Goal: Task Accomplishment & Management: Use online tool/utility

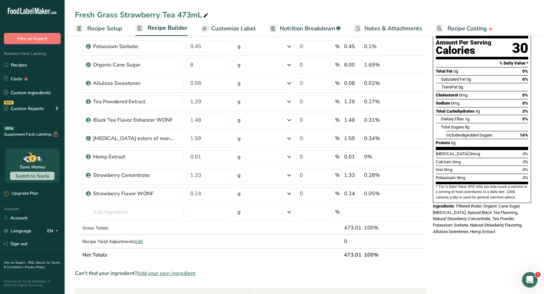
click at [26, 65] on link "Recipes" at bounding box center [32, 65] width 65 height 12
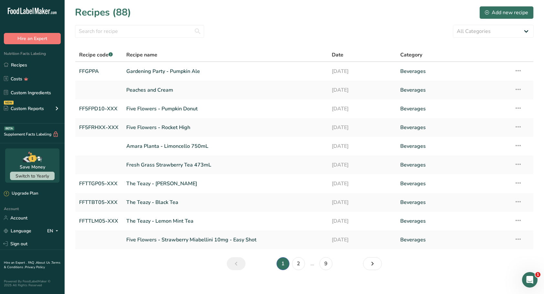
click at [178, 111] on link "Five Flowers - Pumpkin Donut" at bounding box center [225, 109] width 198 height 14
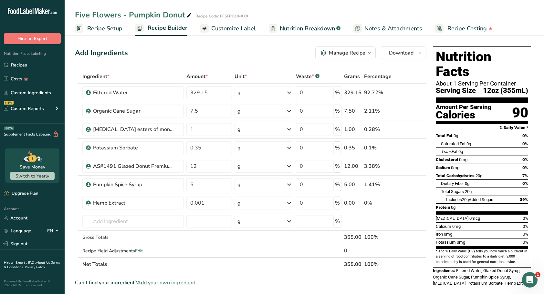
click at [22, 69] on link "Recipes" at bounding box center [32, 65] width 65 height 12
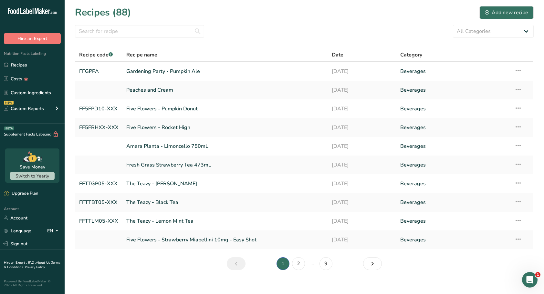
click at [198, 166] on link "Fresh Grass Strawberry Tea 473mL" at bounding box center [225, 165] width 198 height 14
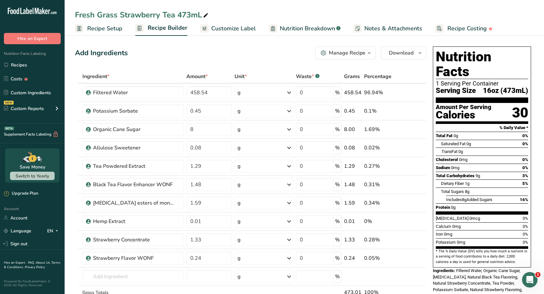
click at [20, 65] on link "Recipes" at bounding box center [32, 65] width 65 height 12
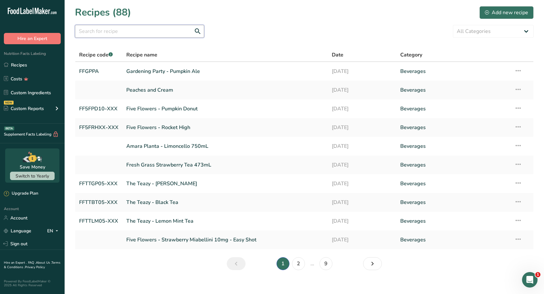
click at [106, 29] on input "text" at bounding box center [139, 31] width 129 height 13
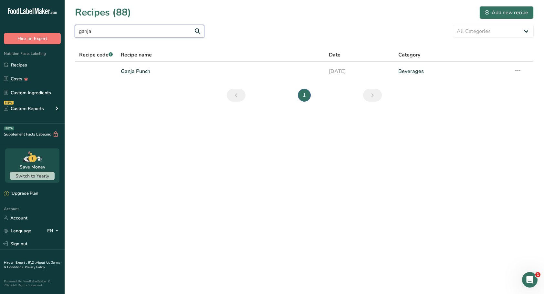
type input "ganja"
click at [158, 73] on link "Ganja Punch" at bounding box center [221, 72] width 200 height 14
